Goal: Book appointment/travel/reservation

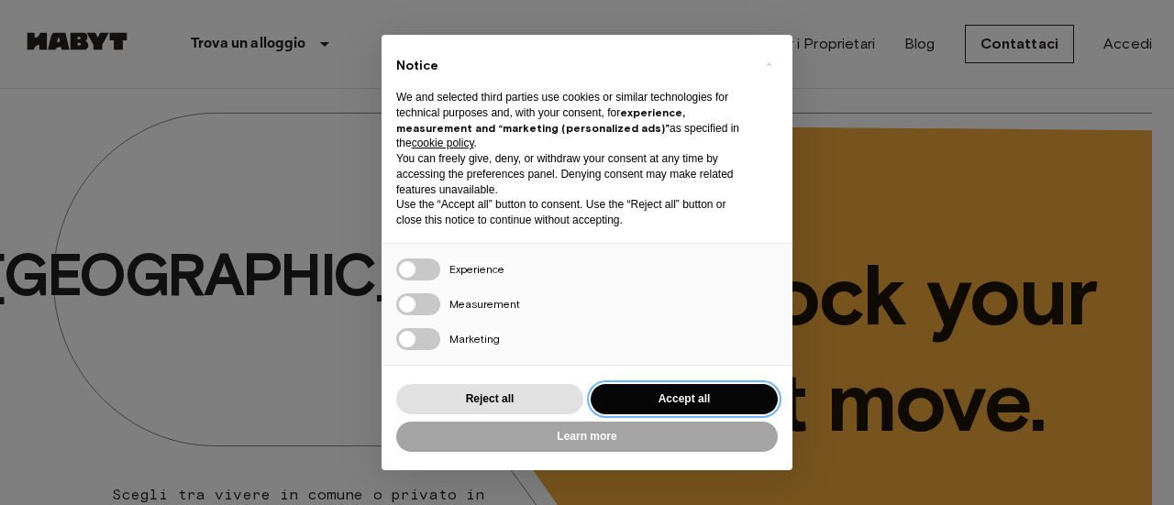
click at [684, 400] on button "Accept all" at bounding box center [684, 399] width 187 height 30
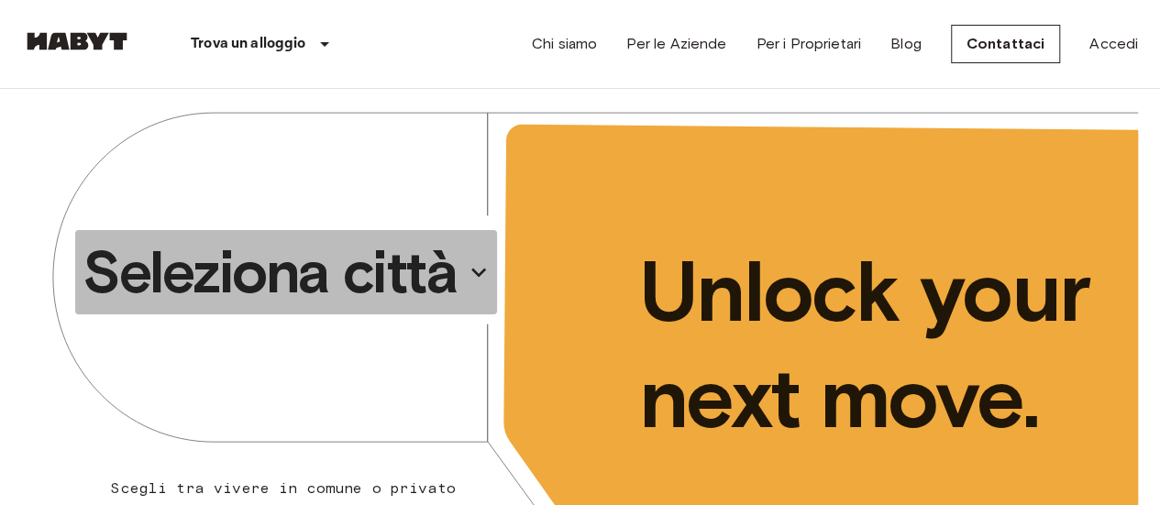
click at [481, 277] on icon "button" at bounding box center [478, 272] width 29 height 29
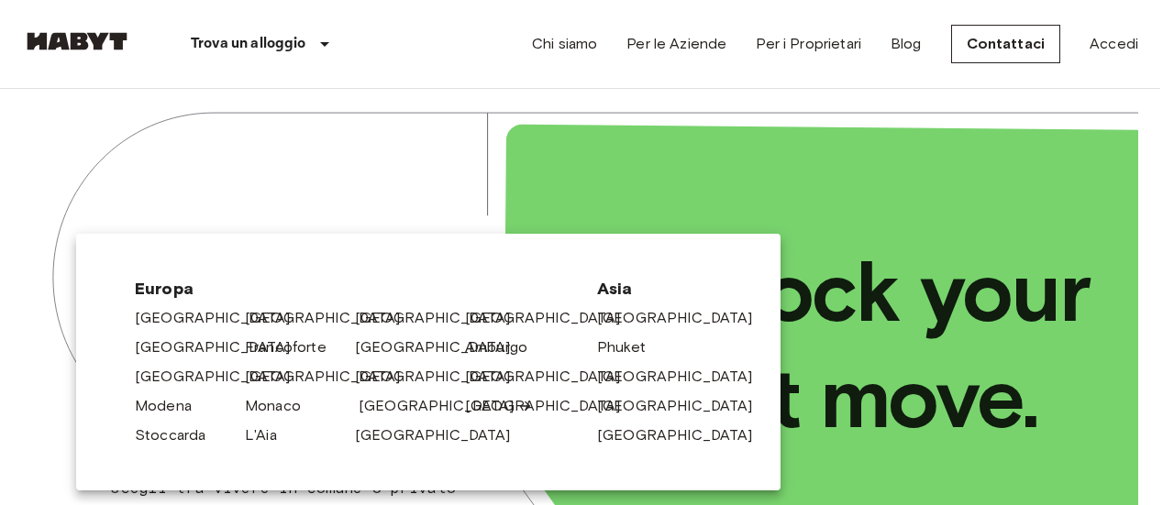
click at [367, 399] on link "[GEOGRAPHIC_DATA]" at bounding box center [446, 406] width 174 height 22
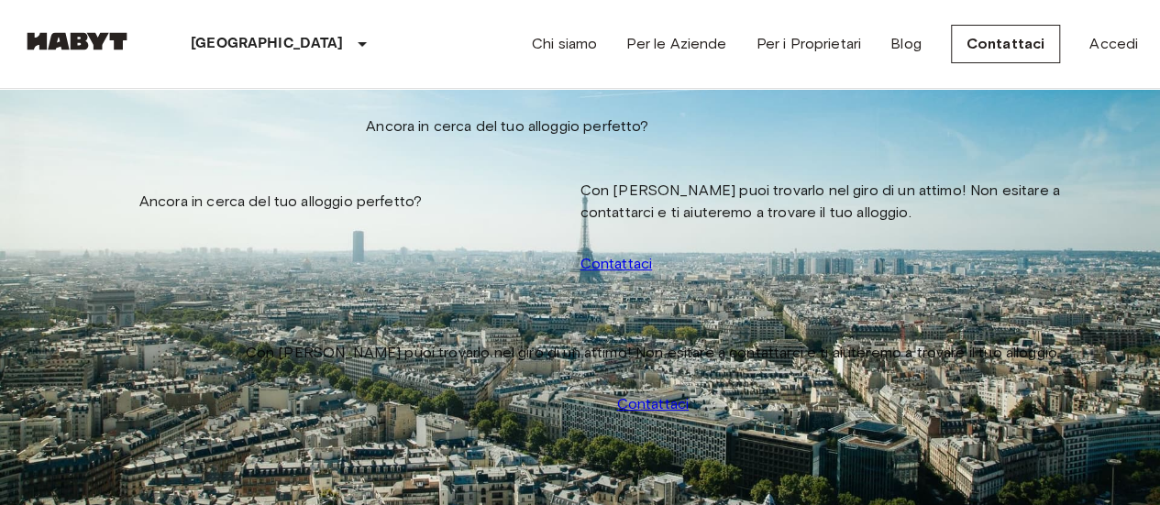
scroll to position [2036, 0]
